Goal: Transaction & Acquisition: Purchase product/service

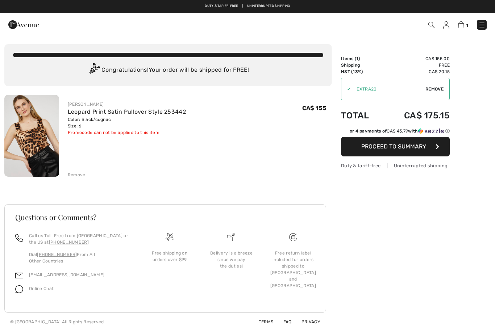
click at [147, 112] on link "Leopard Print Satin Pullover Style 253442" at bounding box center [127, 111] width 118 height 7
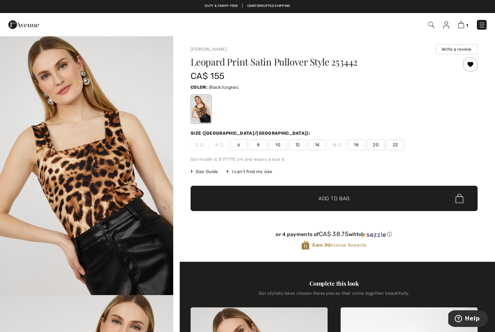
click at [201, 144] on img at bounding box center [202, 145] width 4 height 4
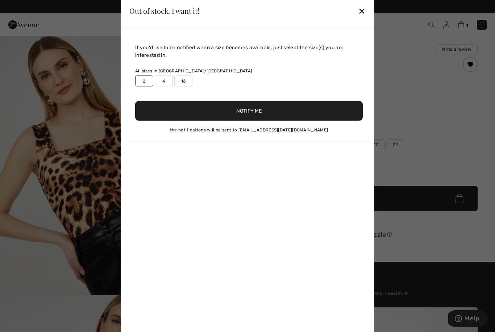
click at [261, 113] on button "Notify Me" at bounding box center [249, 111] width 228 height 20
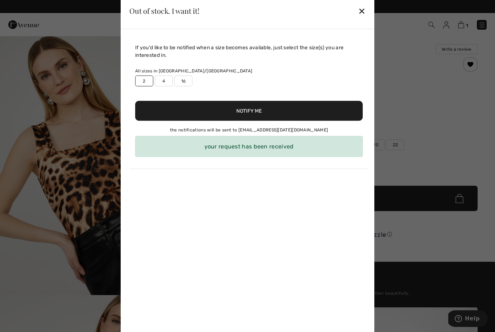
click at [168, 83] on label "4" at bounding box center [164, 80] width 18 height 11
type input "true"
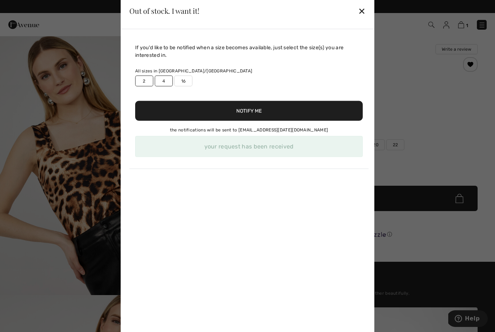
click at [147, 83] on label "2" at bounding box center [144, 80] width 18 height 11
type input "false"
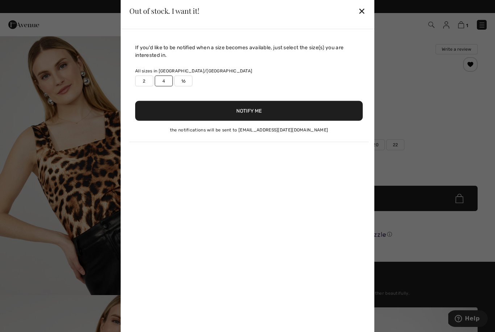
click at [258, 114] on button "Notify Me" at bounding box center [249, 111] width 228 height 20
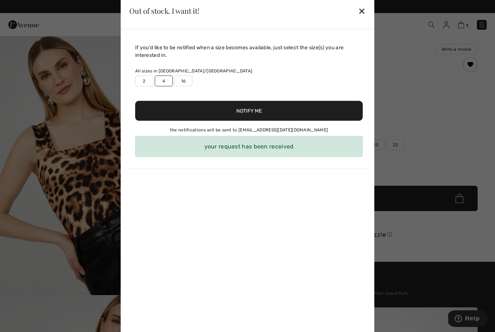
click at [362, 15] on div "✕" at bounding box center [362, 10] width 8 height 15
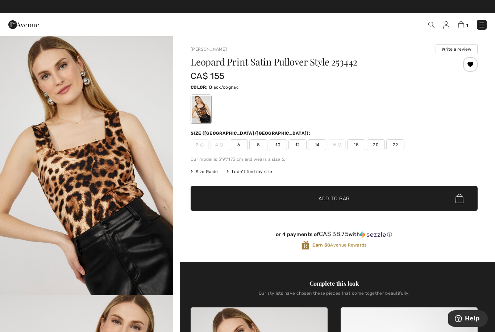
click at [464, 26] on img at bounding box center [461, 24] width 6 height 7
click at [430, 28] on img at bounding box center [431, 25] width 6 height 6
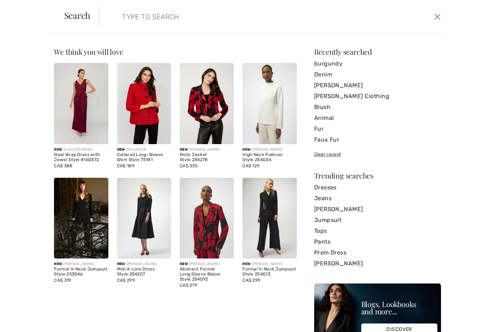
click at [138, 21] on input "search" at bounding box center [235, 17] width 236 height 22
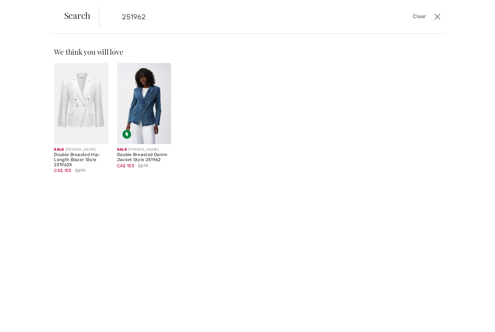
type input "251962"
click at [147, 116] on img at bounding box center [144, 103] width 54 height 81
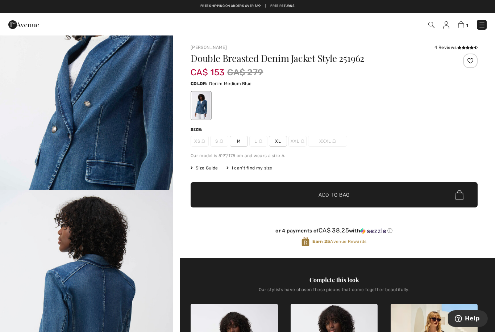
scroll to position [364, 0]
